Goal: Information Seeking & Learning: Learn about a topic

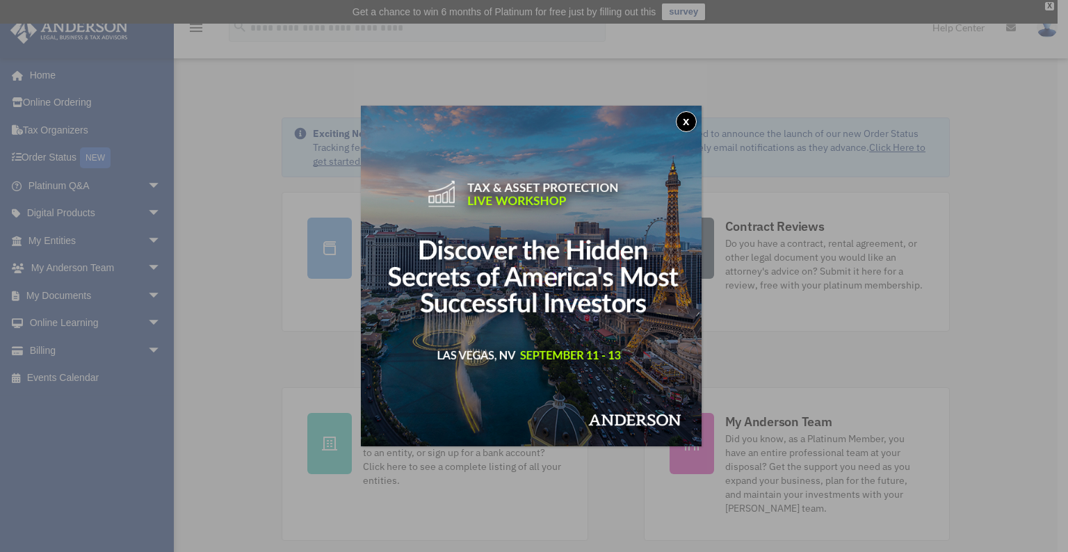
click at [695, 120] on button "x" at bounding box center [686, 121] width 21 height 21
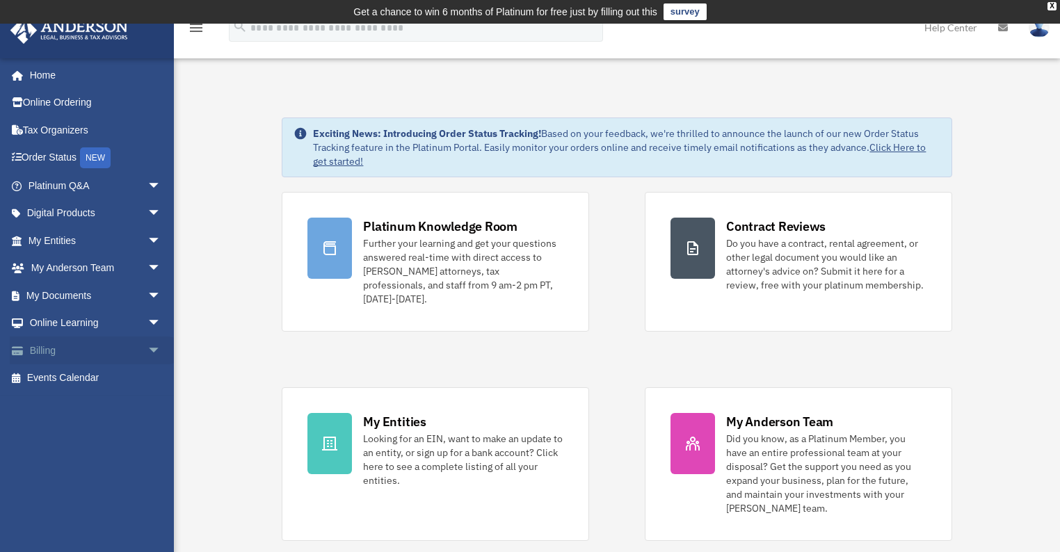
click at [147, 353] on span "arrow_drop_down" at bounding box center [161, 350] width 28 height 29
click at [100, 404] on link "Past Invoices" at bounding box center [100, 406] width 163 height 28
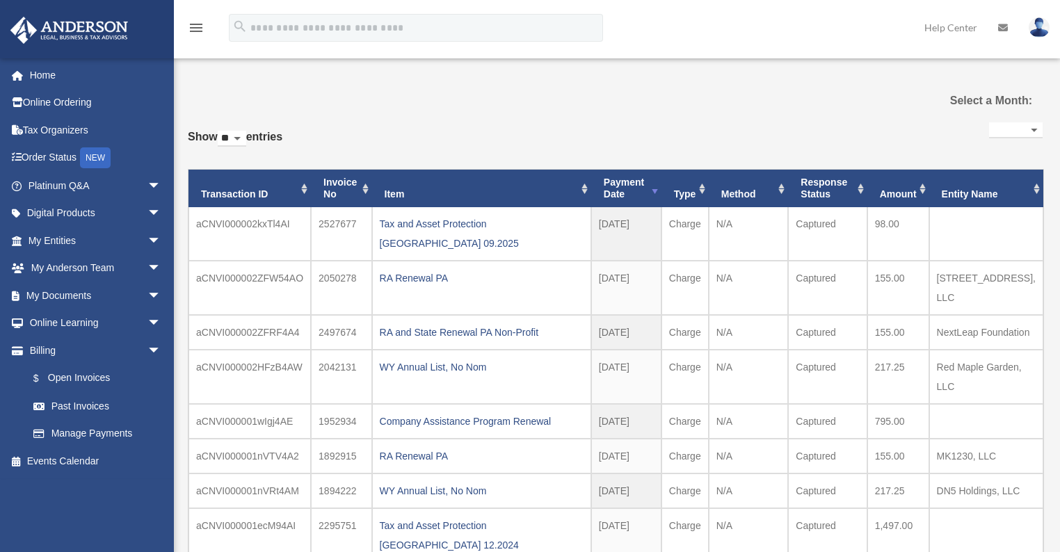
select select
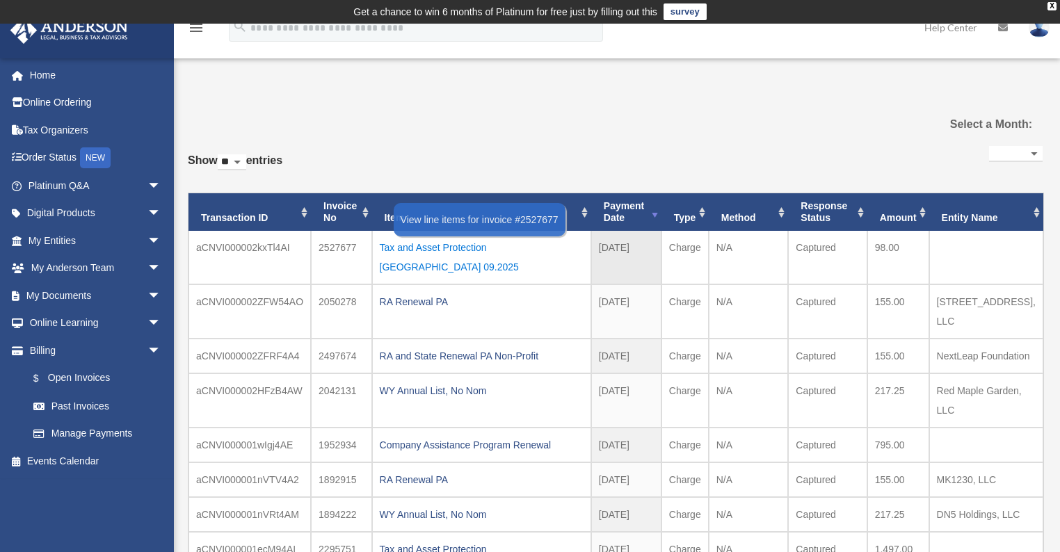
click at [406, 247] on div "Tax and Asset Protection Las Vegas 09.2025" at bounding box center [482, 257] width 204 height 39
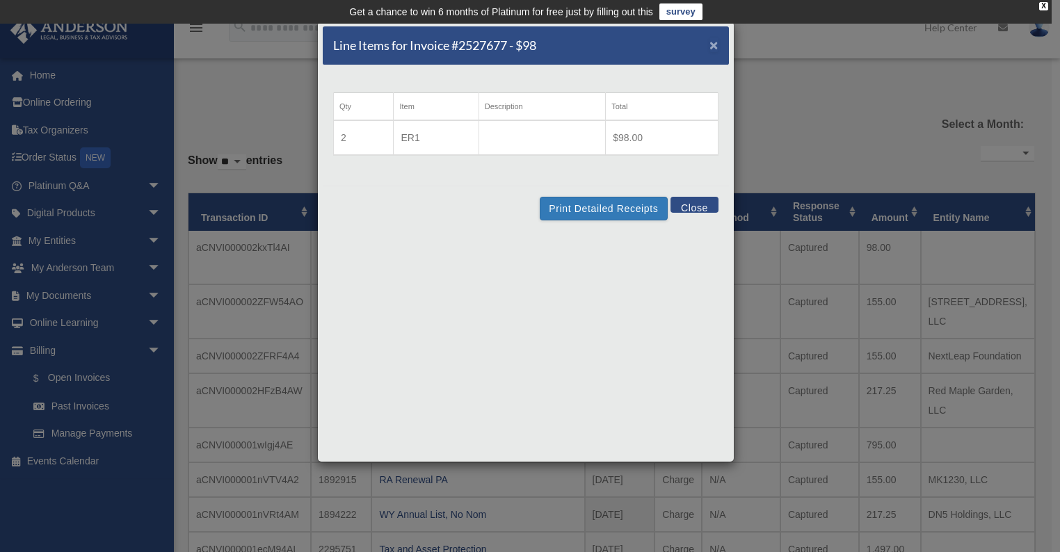
click at [715, 47] on span "×" at bounding box center [713, 45] width 9 height 16
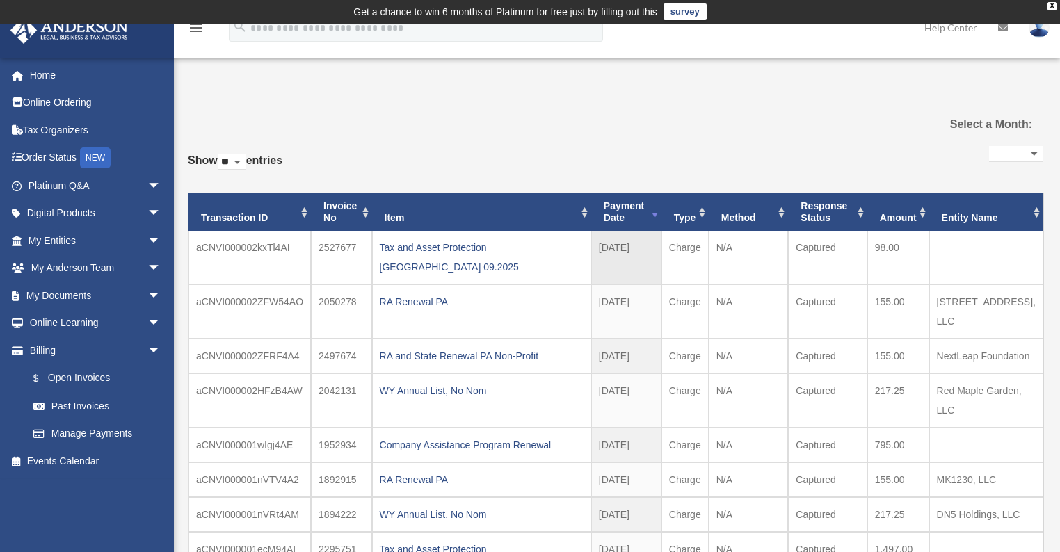
drag, startPoint x: 656, startPoint y: 247, endPoint x: 601, endPoint y: 245, distance: 55.6
click at [601, 245] on tr "aCNVI000002kxTl4AI 2527677 Tax and Asset Protection Las Vegas 09.2025 2025-07-1…" at bounding box center [615, 258] width 854 height 54
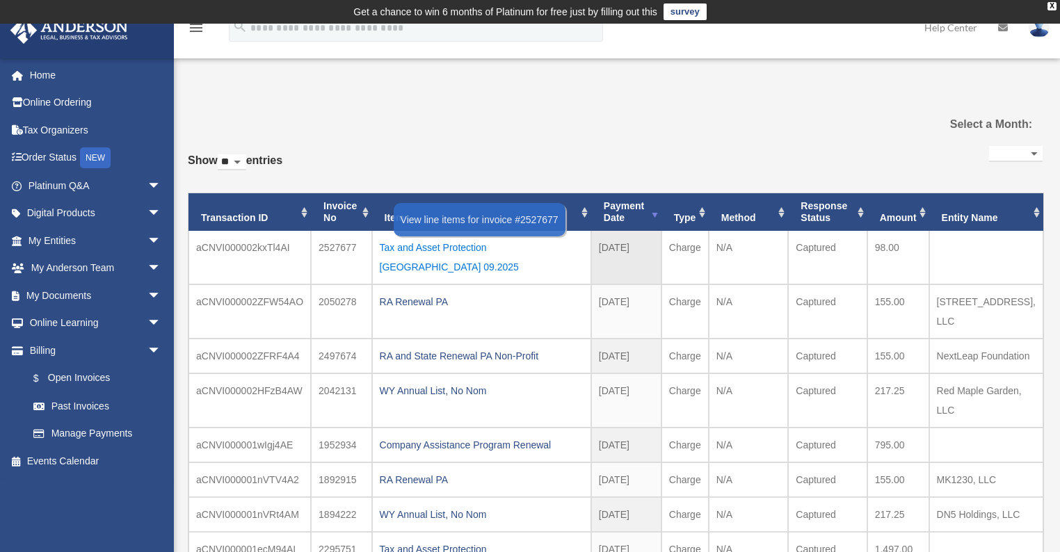
copy tr "2025-07-15"
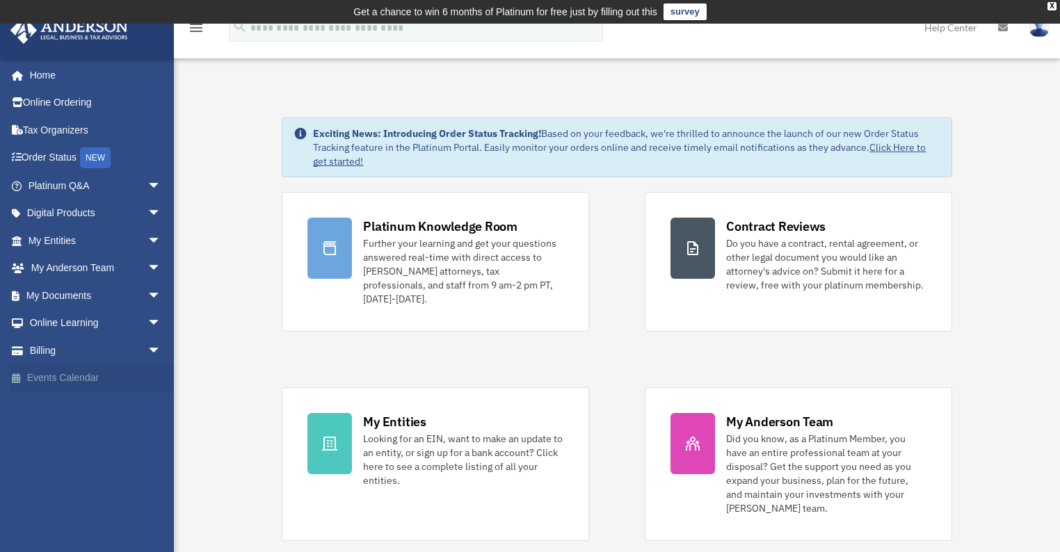
click at [61, 380] on link "Events Calendar" at bounding box center [96, 378] width 172 height 28
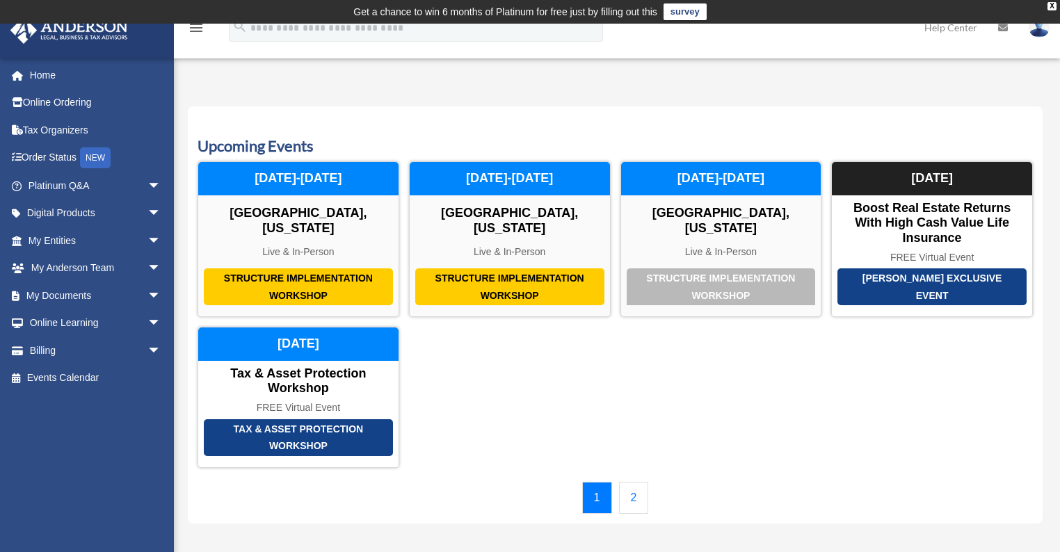
click at [634, 482] on link "2" at bounding box center [634, 498] width 30 height 32
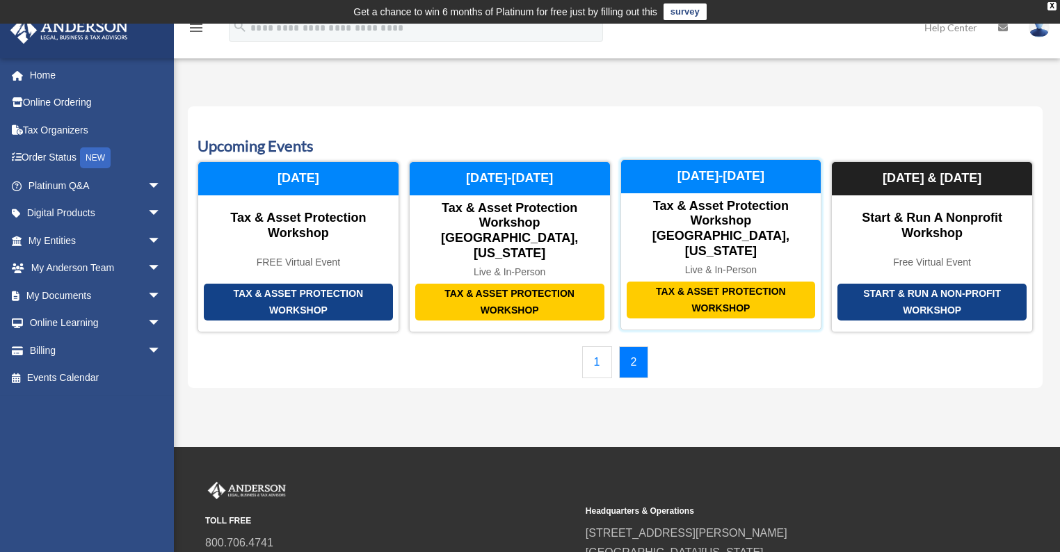
click at [717, 203] on div "Tax & Asset Protection Workshop Las Vegas, Nevada" at bounding box center [721, 229] width 200 height 60
